Goal: Task Accomplishment & Management: Complete application form

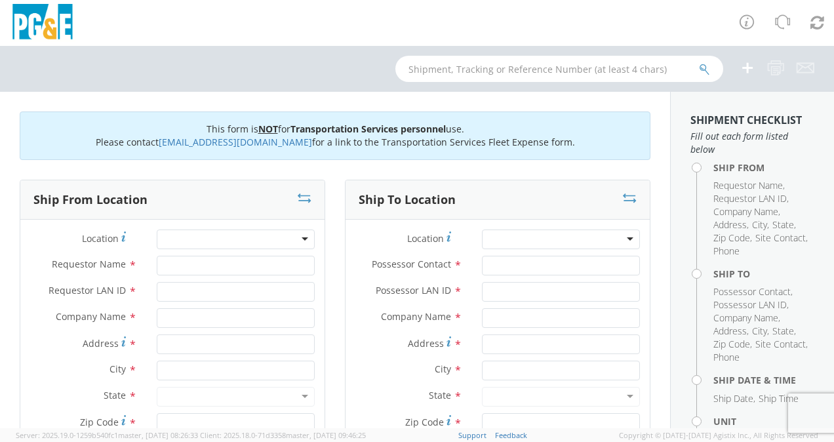
click at [604, 252] on div "Location *" at bounding box center [498, 242] width 304 height 26
click at [325, 205] on div "Ship From Location Location * (OBSOLETE) [GEOGRAPHIC_DATA] SC - GC TRAILER (OBS…" at bounding box center [172, 397] width 325 height 435
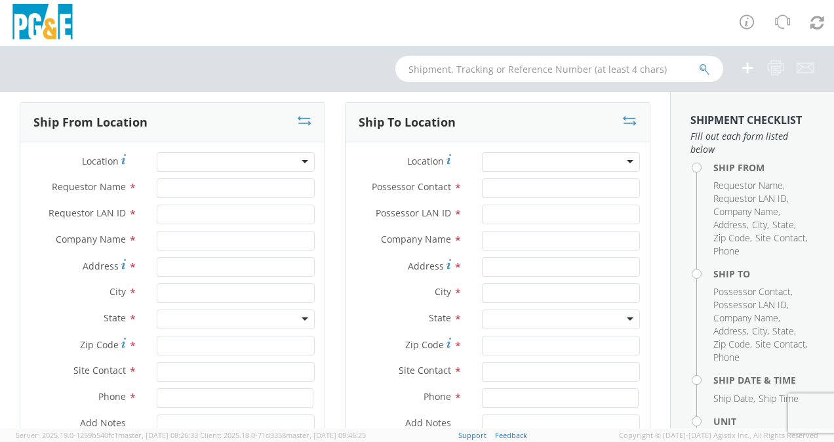
scroll to position [79, 0]
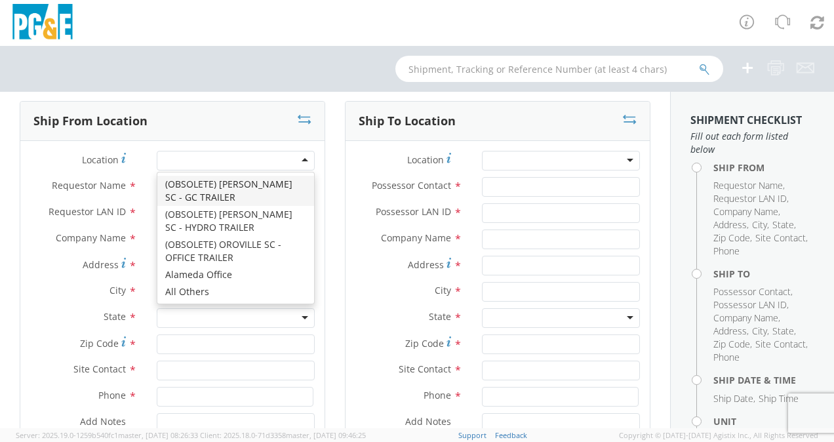
click at [298, 163] on div at bounding box center [236, 161] width 158 height 20
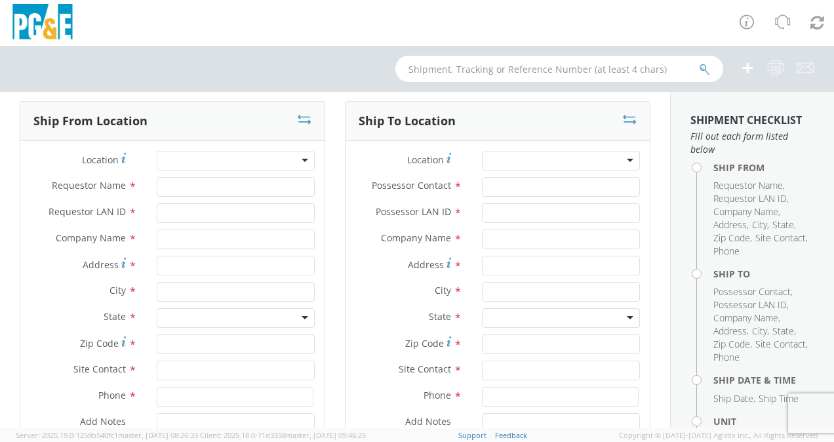
click at [298, 163] on div at bounding box center [236, 161] width 158 height 20
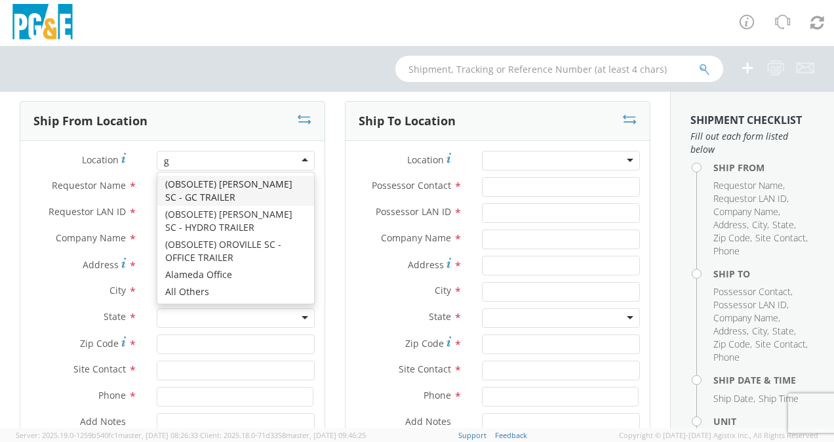
scroll to position [2056, 0]
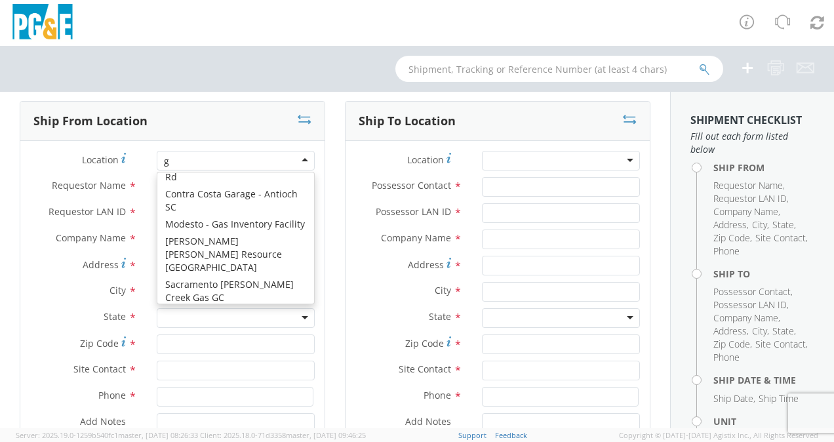
type input "gu"
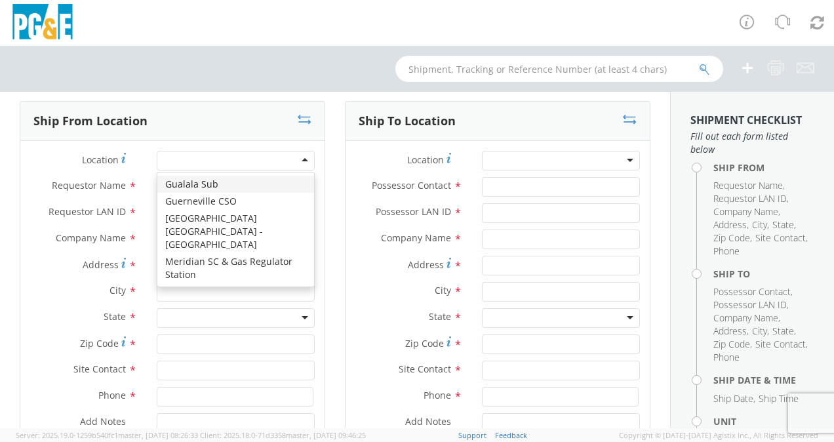
type input "PG&E"
type input "[GEOGRAPHIC_DATA]"
type input "Gualala"
type input "95445"
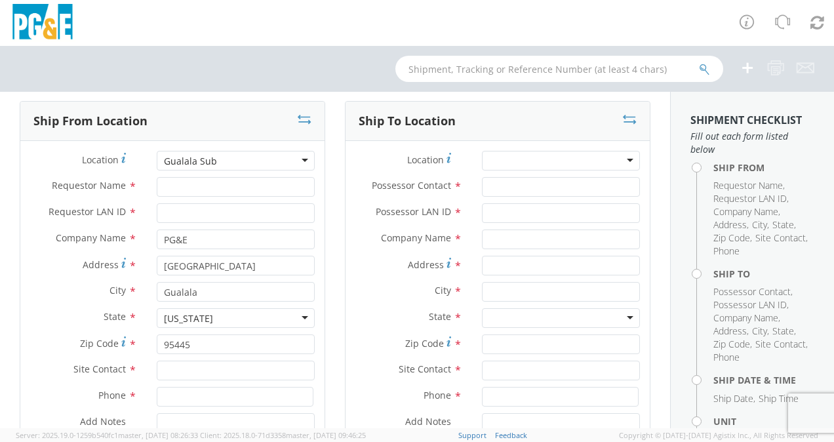
click at [328, 210] on div "Ship From Location Location * [GEOGRAPHIC_DATA] (OBSOLETE) [GEOGRAPHIC_DATA] SC…" at bounding box center [172, 318] width 325 height 435
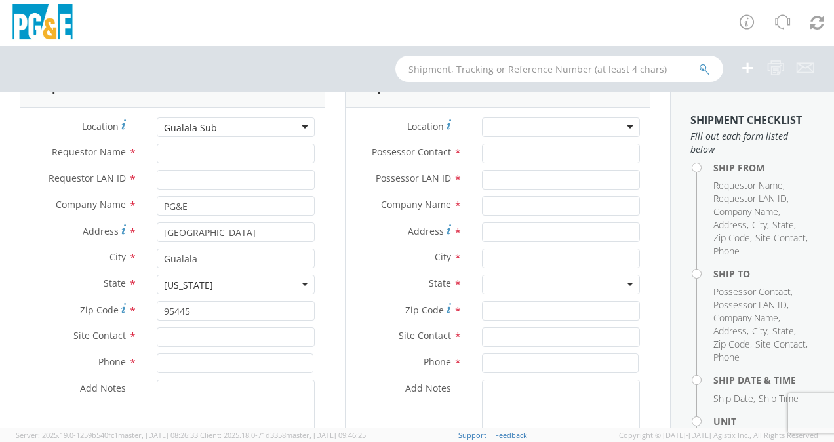
scroll to position [117, 0]
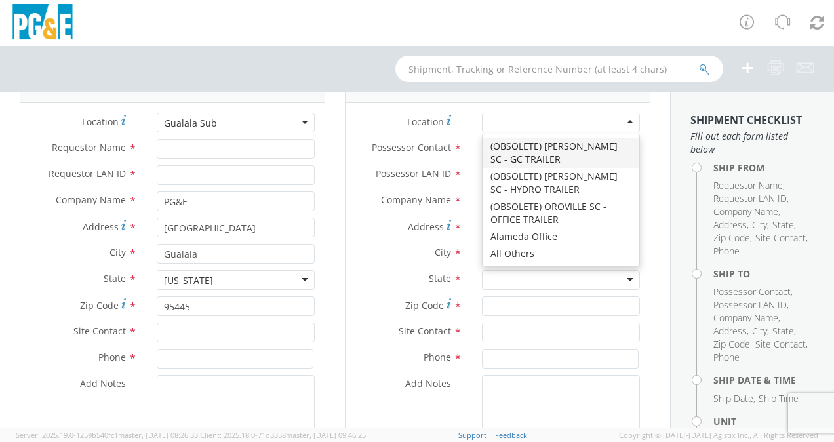
click at [565, 118] on div at bounding box center [561, 123] width 158 height 20
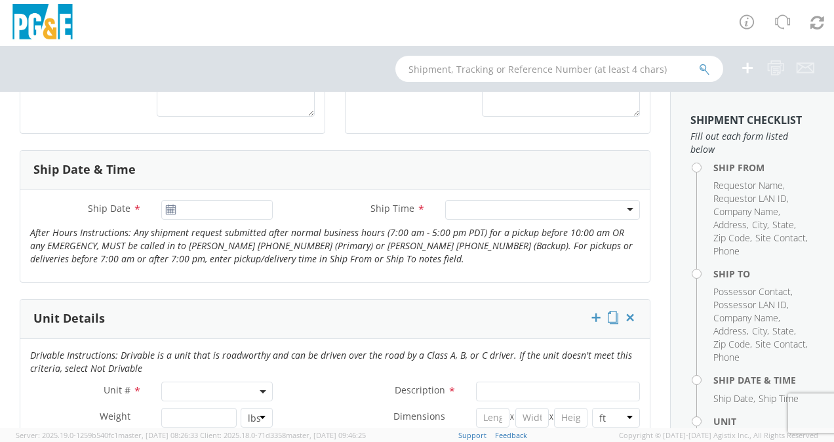
scroll to position [514, 0]
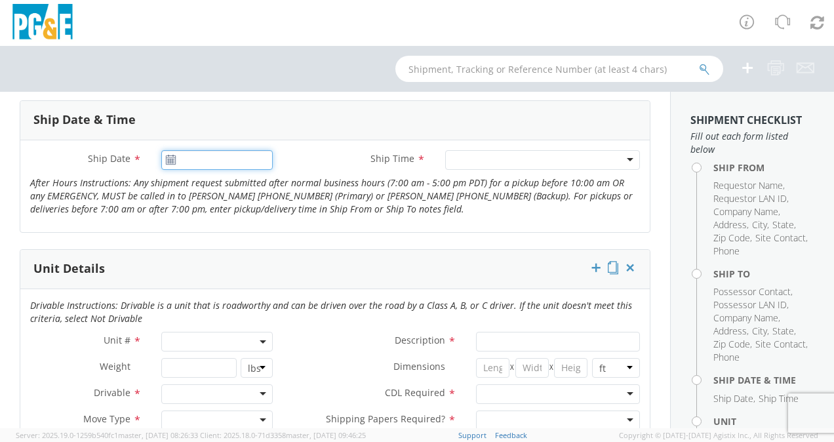
type input "[DATE]"
click at [195, 161] on input "[DATE]" at bounding box center [216, 160] width 111 height 20
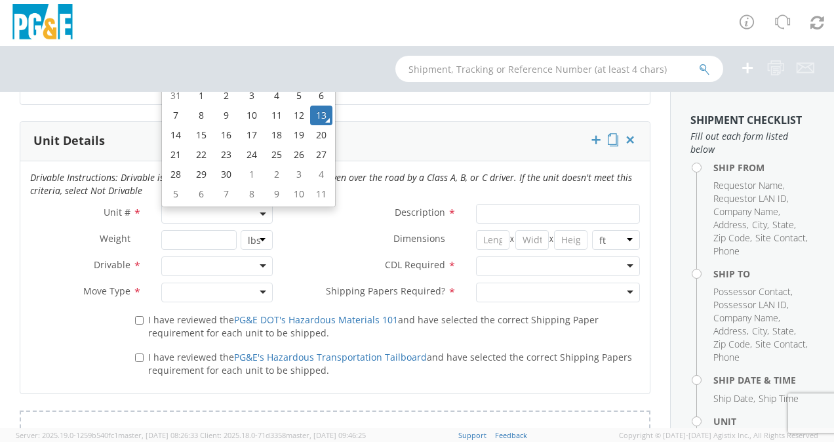
scroll to position [637, 0]
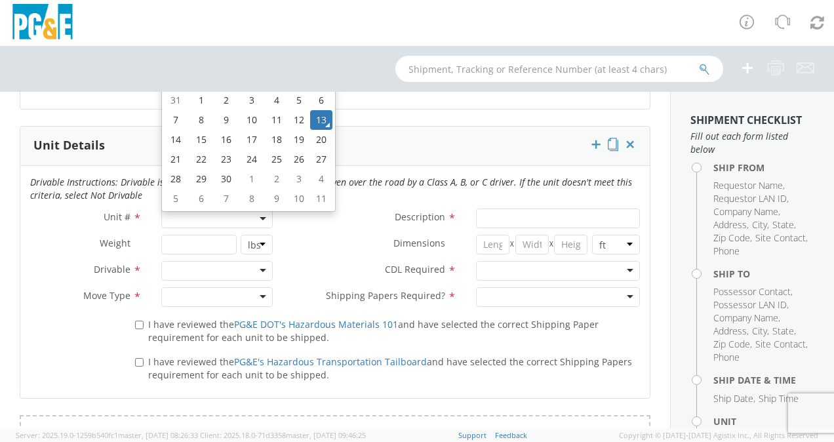
click at [340, 247] on label "Dimensions *" at bounding box center [375, 243] width 184 height 17
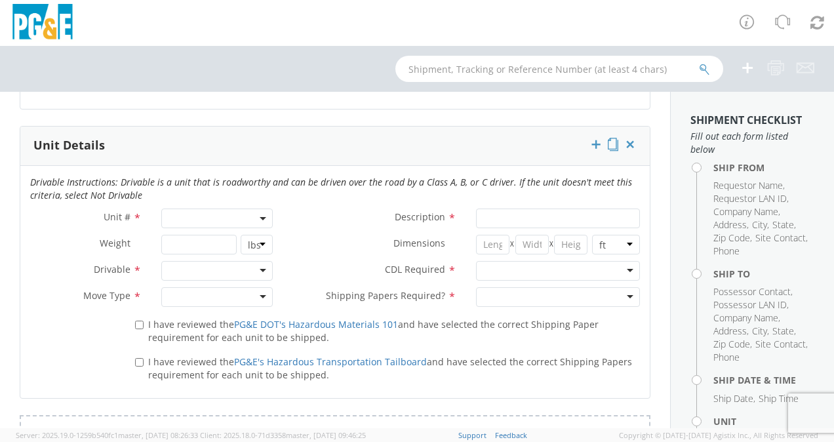
click at [264, 210] on span at bounding box center [216, 219] width 111 height 20
click at [292, 218] on label "Description *" at bounding box center [375, 217] width 184 height 17
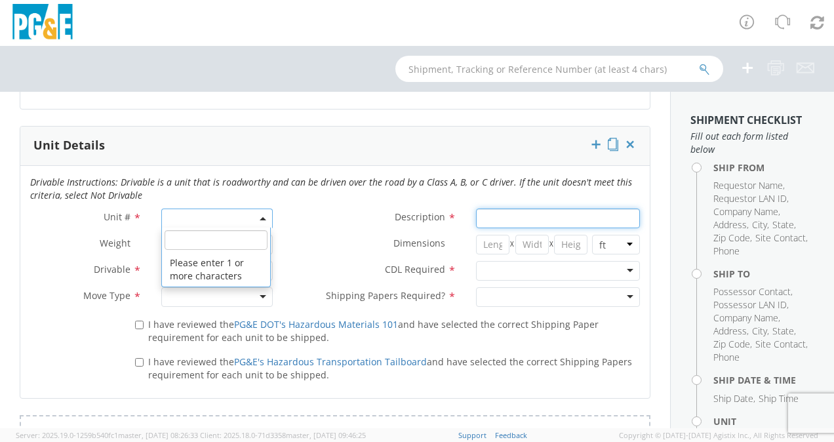
click at [476, 218] on input "Description *" at bounding box center [558, 219] width 164 height 20
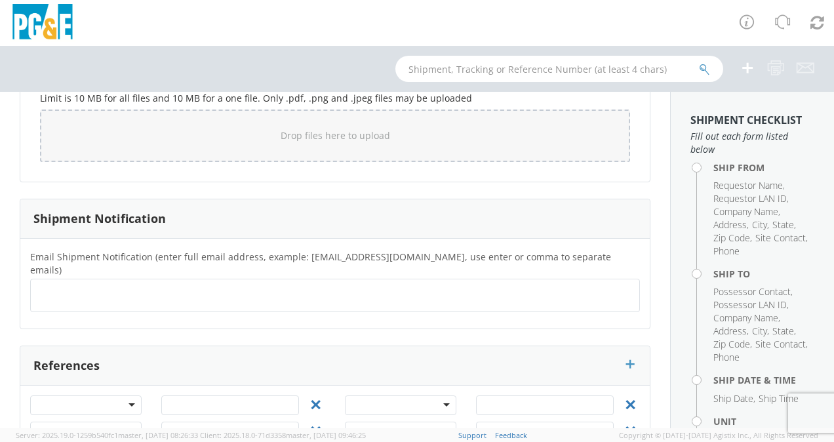
scroll to position [1179, 0]
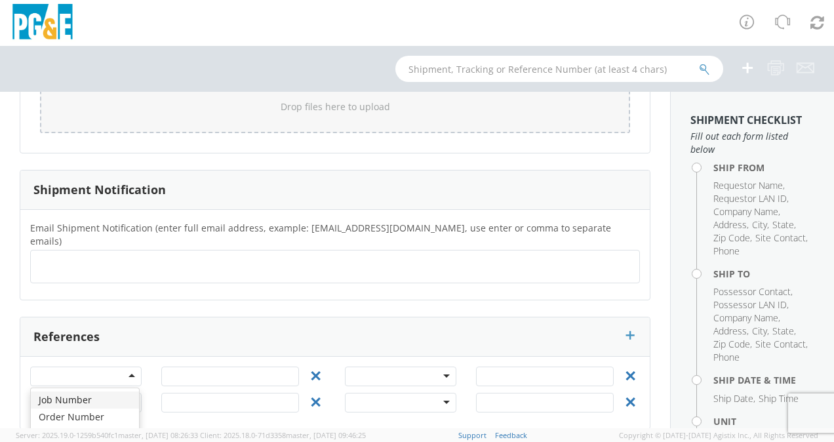
click at [127, 367] on div at bounding box center [85, 377] width 111 height 20
